Goal: Transaction & Acquisition: Download file/media

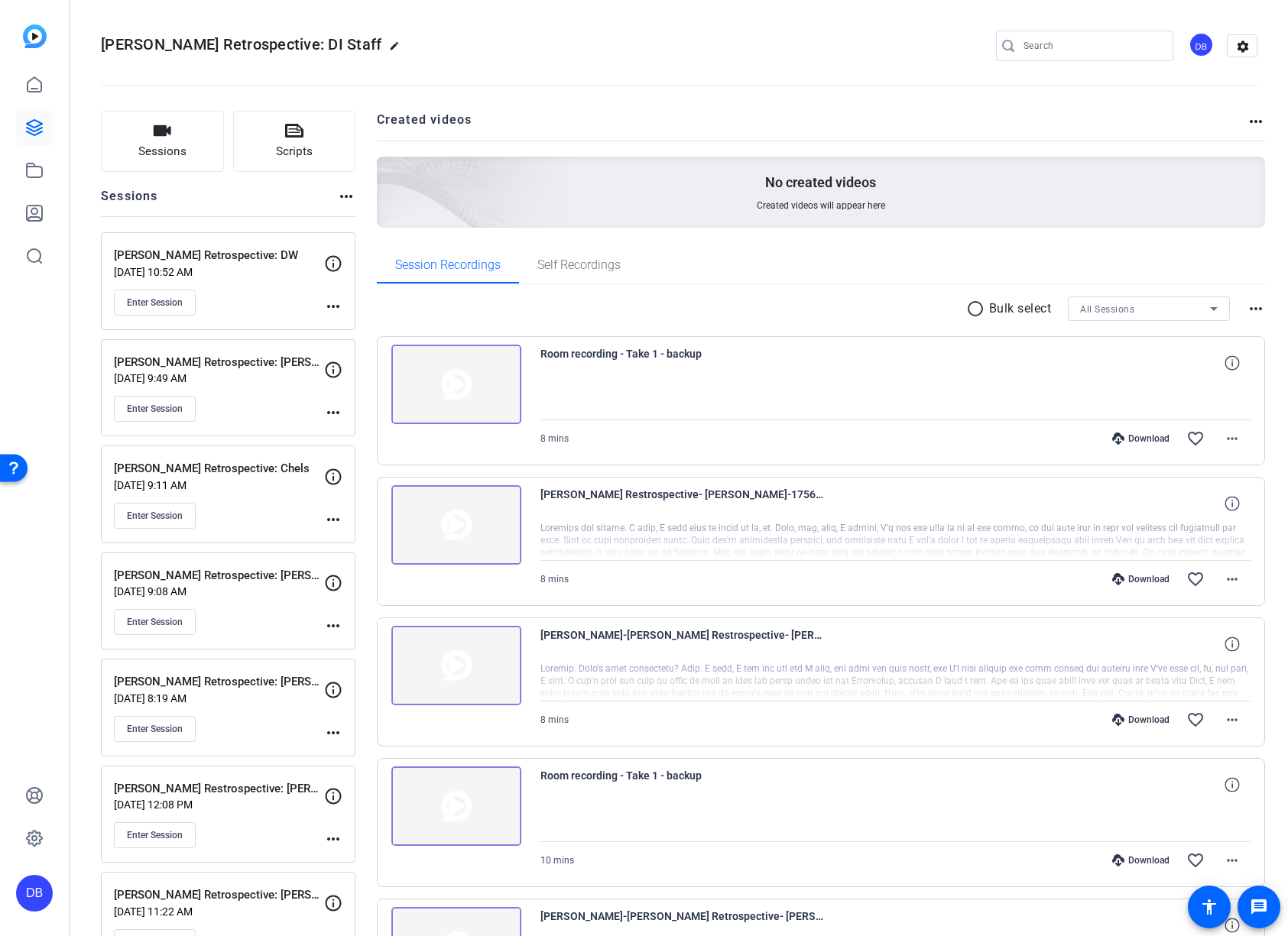
click at [256, 595] on p "[DATE] 9:08 AM" at bounding box center [219, 591] width 210 height 12
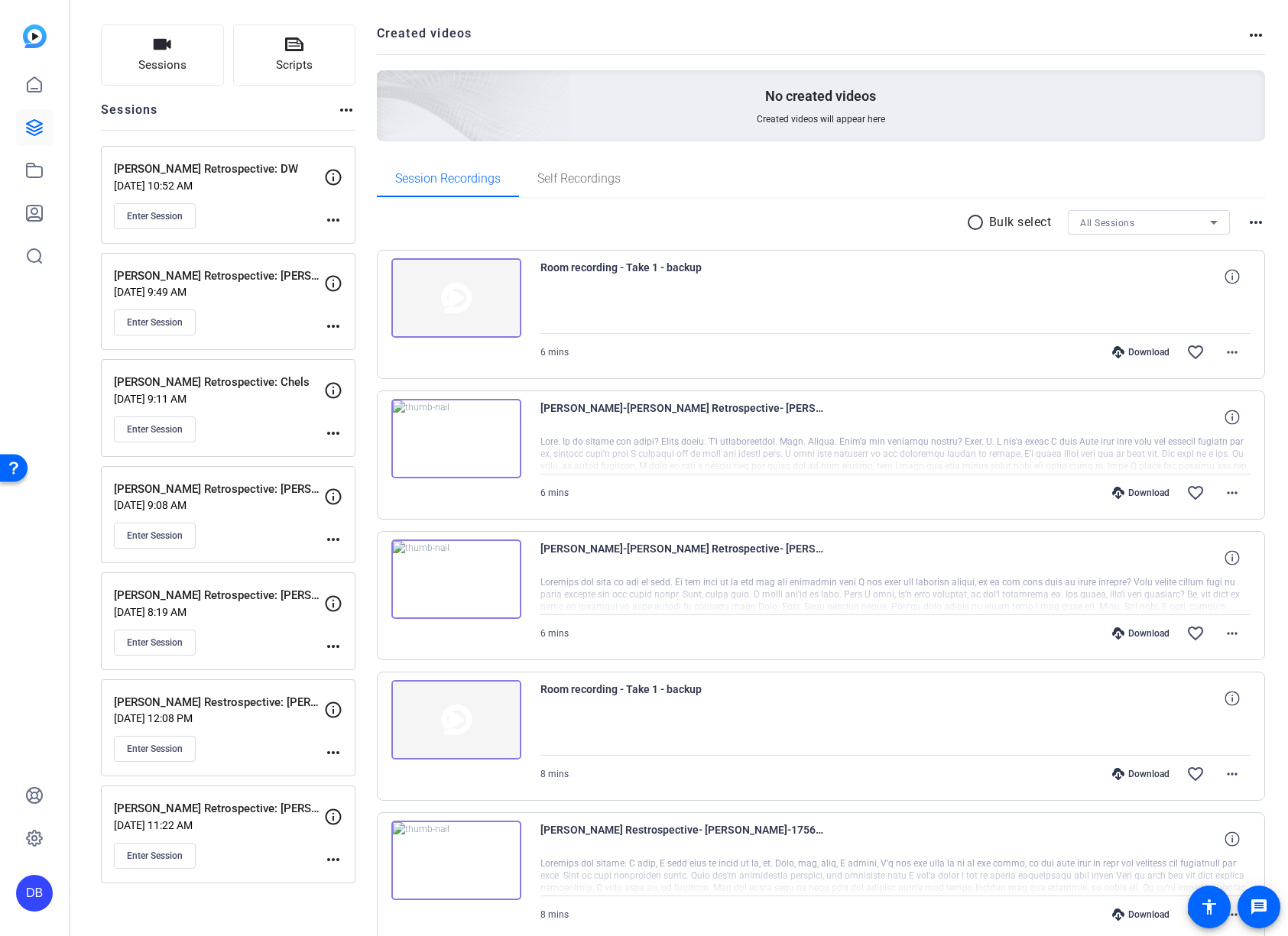
scroll to position [76, 0]
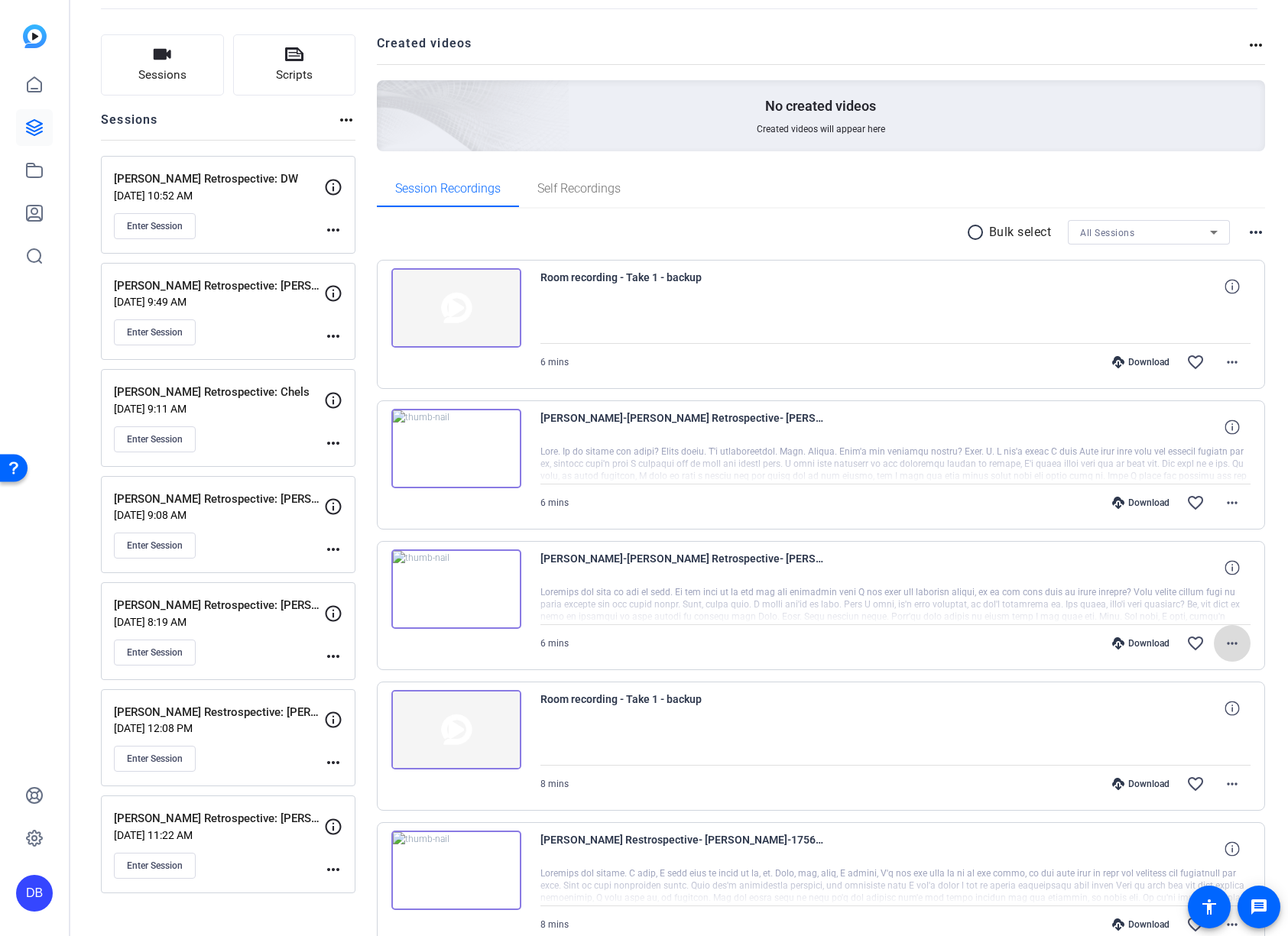
click at [1225, 643] on mat-icon "more_horiz" at bounding box center [1232, 643] width 18 height 18
click at [1192, 711] on span "Download MP4" at bounding box center [1185, 713] width 92 height 18
click at [1228, 505] on mat-icon "more_horiz" at bounding box center [1232, 502] width 18 height 18
click at [1186, 567] on span "Download MP4" at bounding box center [1185, 572] width 92 height 18
click at [1223, 362] on mat-icon "more_horiz" at bounding box center [1232, 362] width 18 height 18
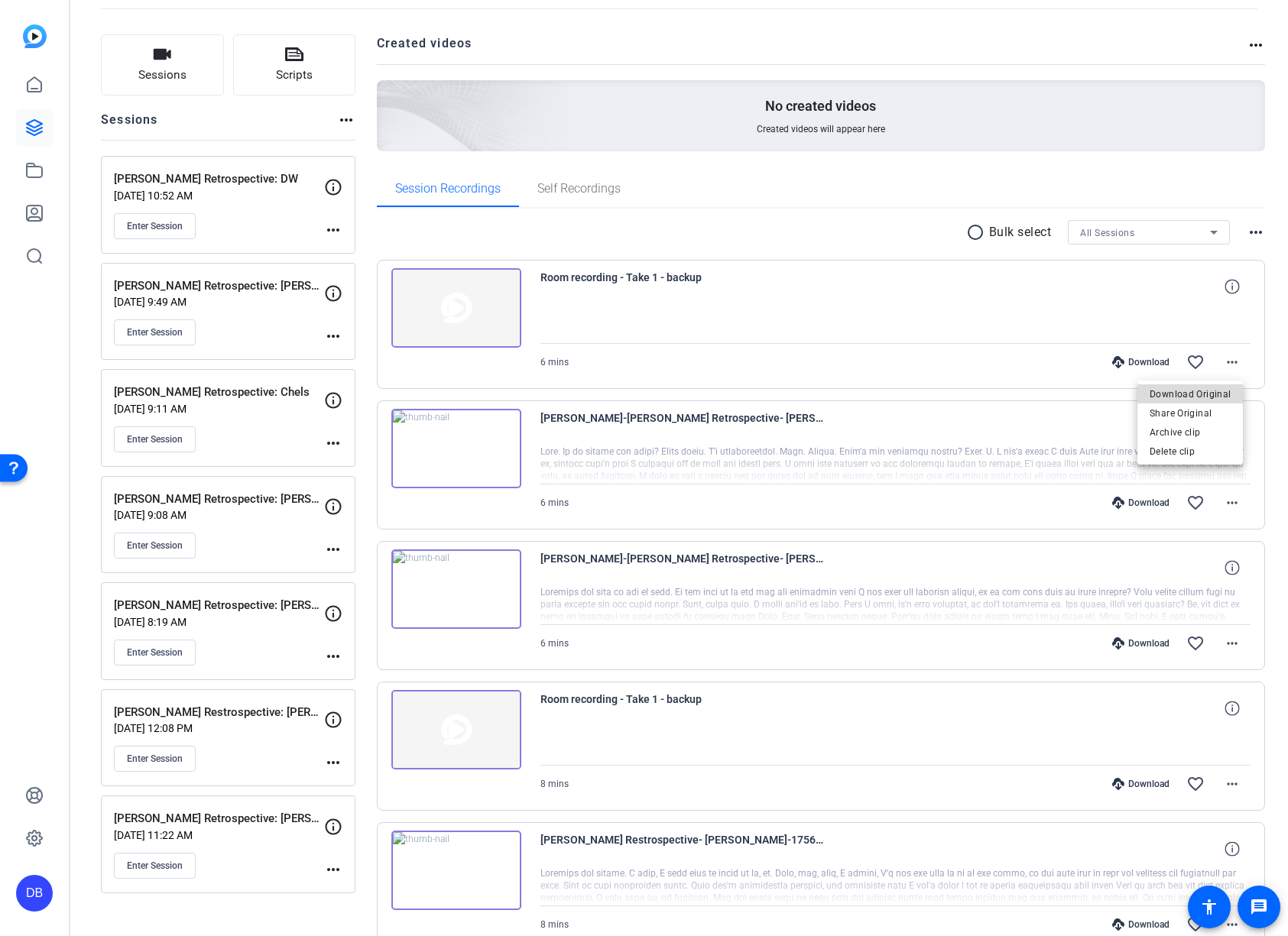
click at [1213, 393] on span "Download Original" at bounding box center [1190, 394] width 81 height 18
click at [1227, 508] on mat-icon "more_horiz" at bounding box center [1232, 502] width 18 height 18
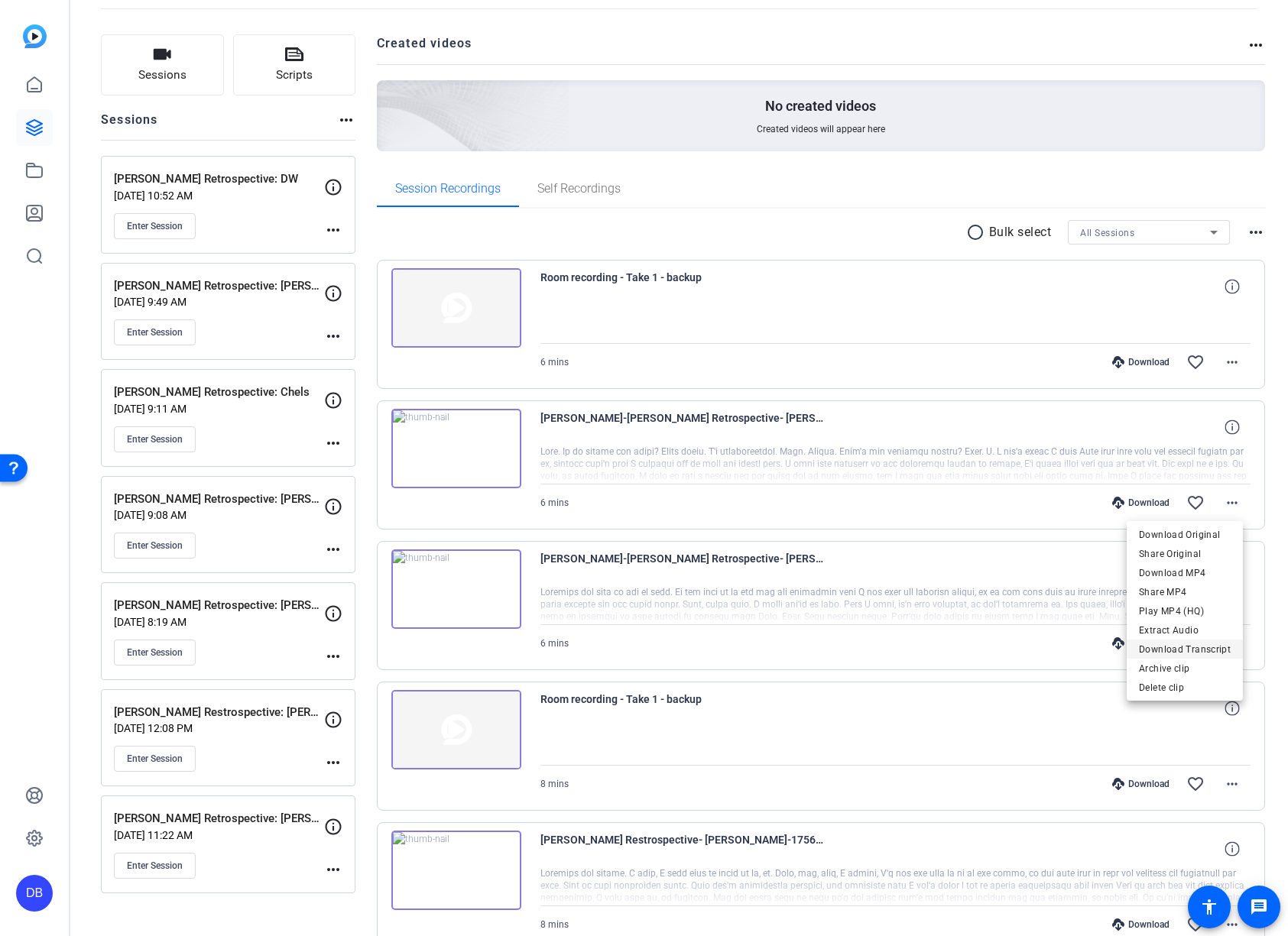
click at [1193, 653] on span "Download Transcript" at bounding box center [1185, 649] width 92 height 18
